Goal: Transaction & Acquisition: Obtain resource

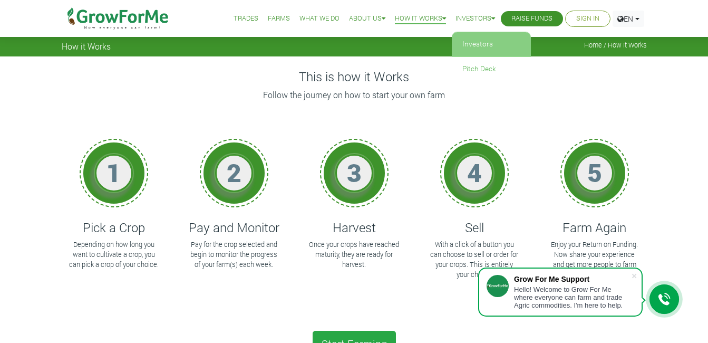
click at [480, 41] on link "Investors" at bounding box center [491, 44] width 79 height 24
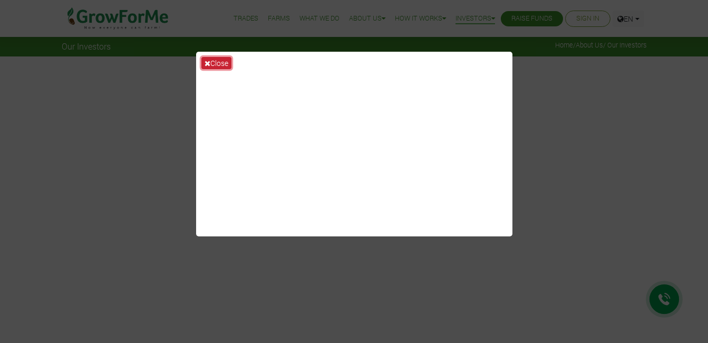
click at [217, 64] on button "Close" at bounding box center [216, 63] width 30 height 12
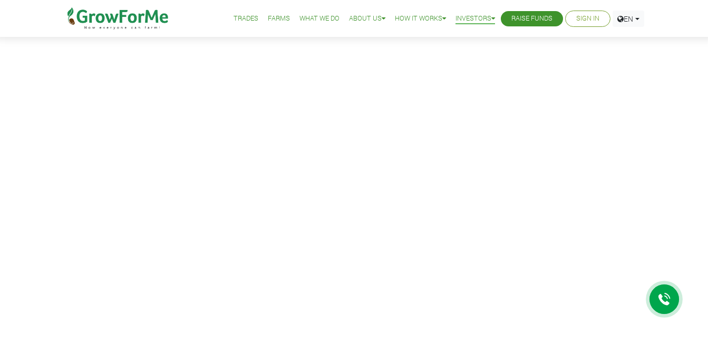
scroll to position [264, 0]
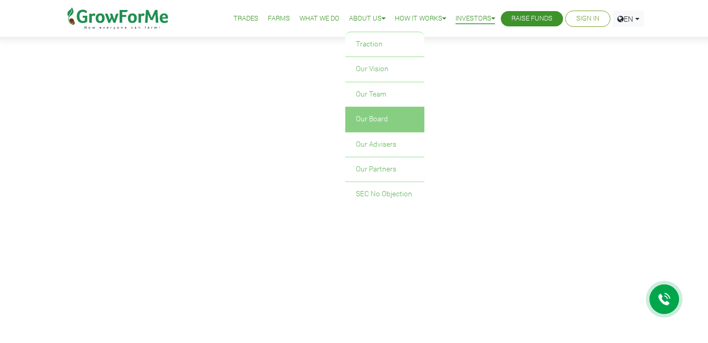
click at [352, 118] on link "Our Board" at bounding box center [384, 119] width 79 height 24
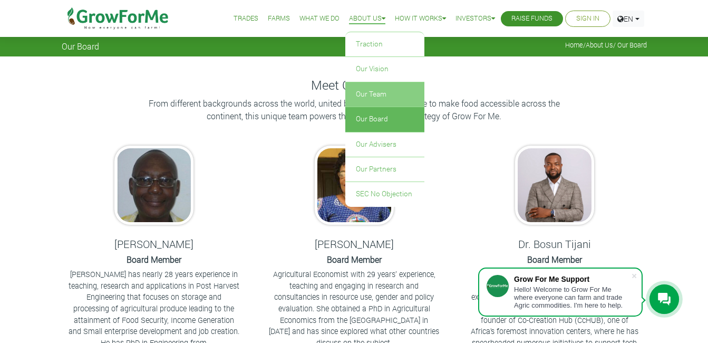
click at [357, 93] on link "Our Team" at bounding box center [384, 94] width 79 height 24
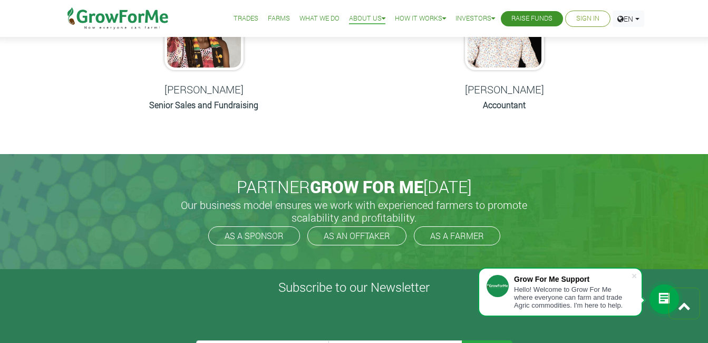
scroll to position [738, 0]
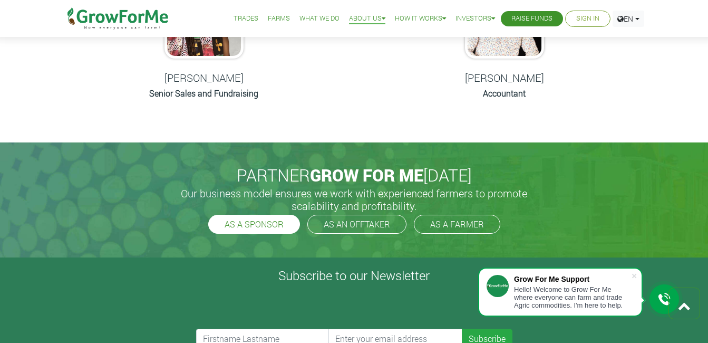
click at [259, 221] on link "AS A SPONSOR" at bounding box center [254, 224] width 92 height 19
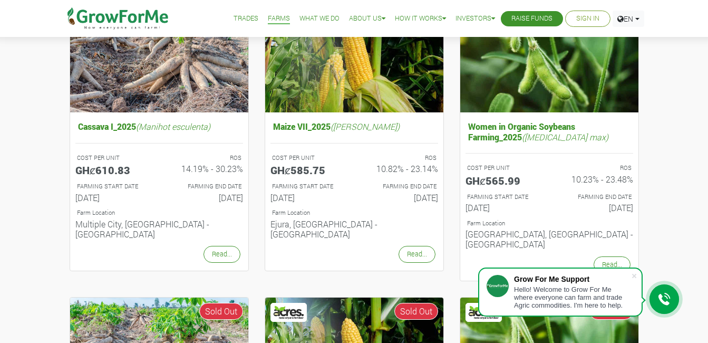
scroll to position [211, 0]
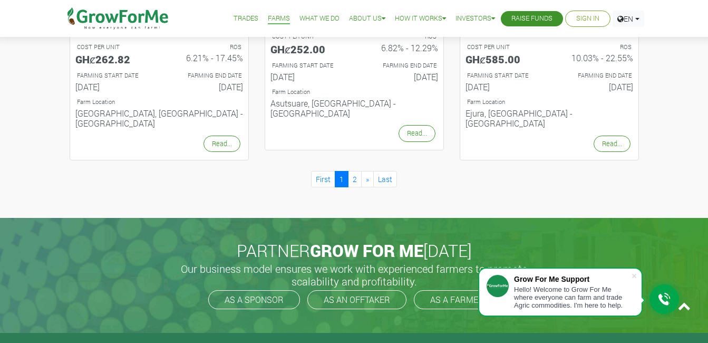
scroll to position [1160, 0]
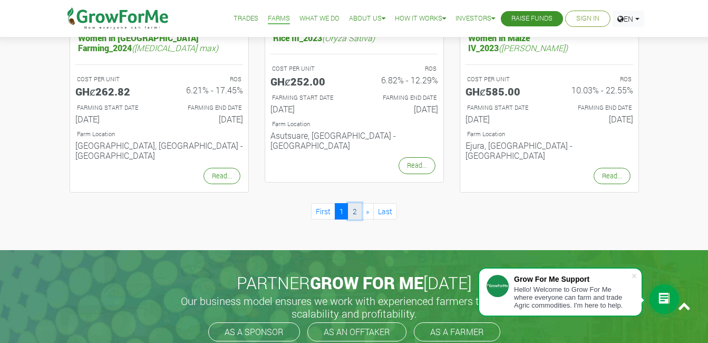
click at [356, 203] on link "2" at bounding box center [355, 211] width 14 height 16
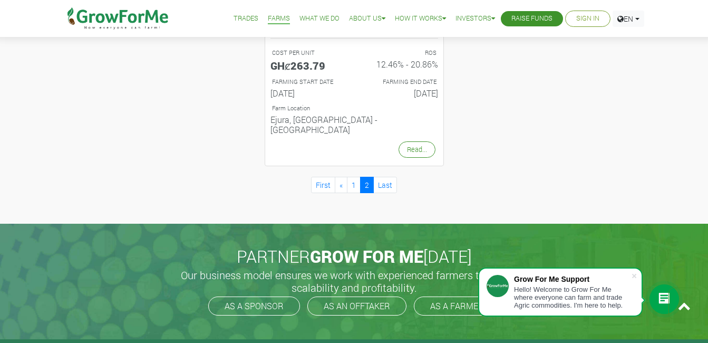
scroll to position [580, 0]
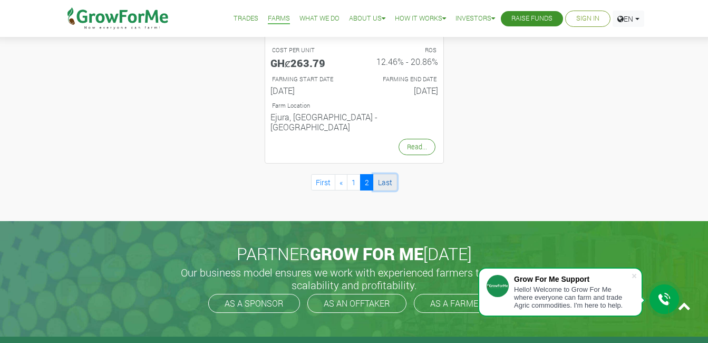
click at [381, 174] on link "Last" at bounding box center [385, 182] width 24 height 16
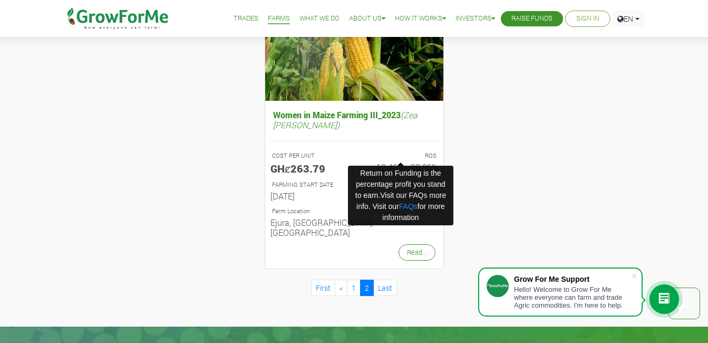
scroll to position [580, 0]
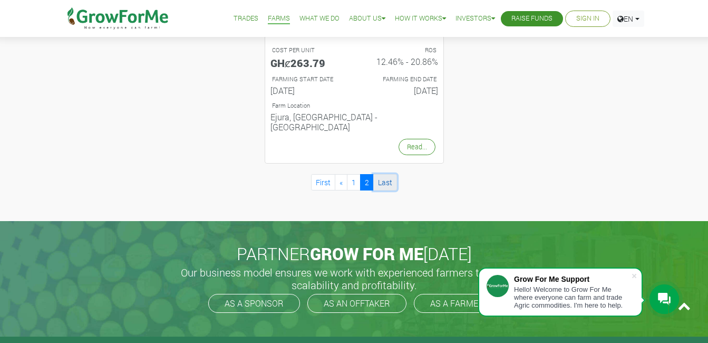
click at [381, 174] on link "Last" at bounding box center [385, 182] width 24 height 16
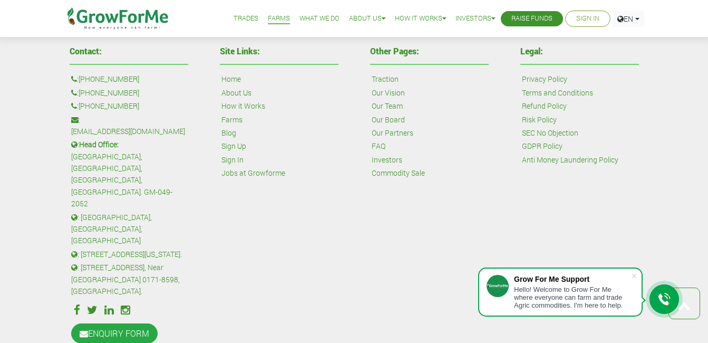
scroll to position [1003, 0]
click at [142, 323] on link "ENQUIRY FORM" at bounding box center [114, 333] width 86 height 20
